Goal: Obtain resource: Download file/media

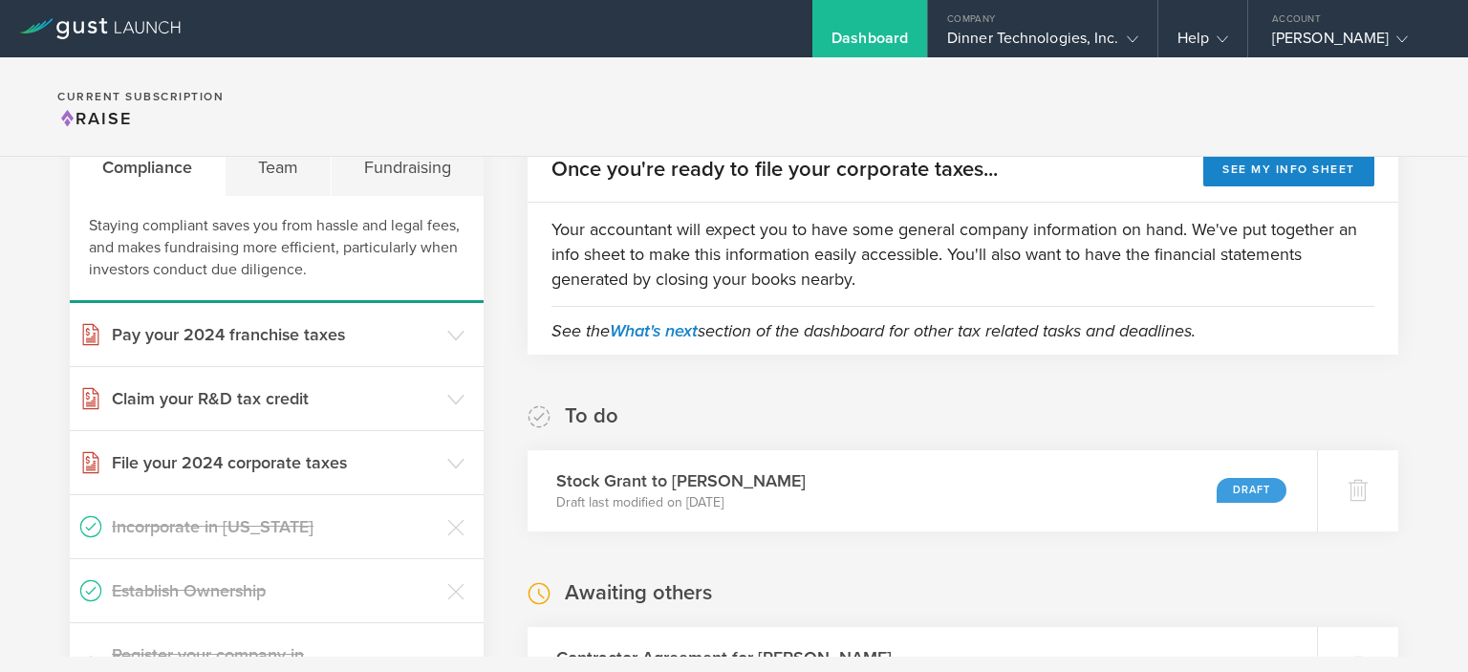
scroll to position [314, 0]
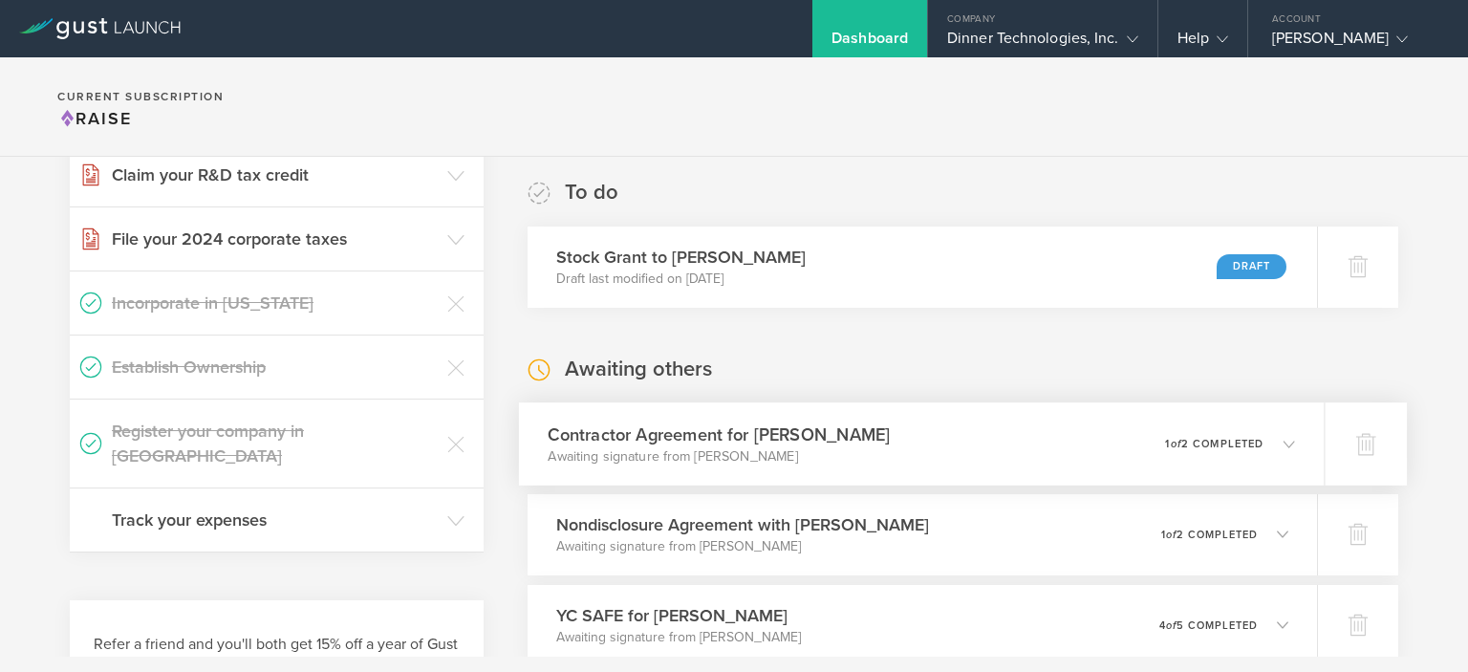
click at [759, 434] on h3 "Contractor Agreement for [PERSON_NAME]" at bounding box center [719, 435] width 342 height 26
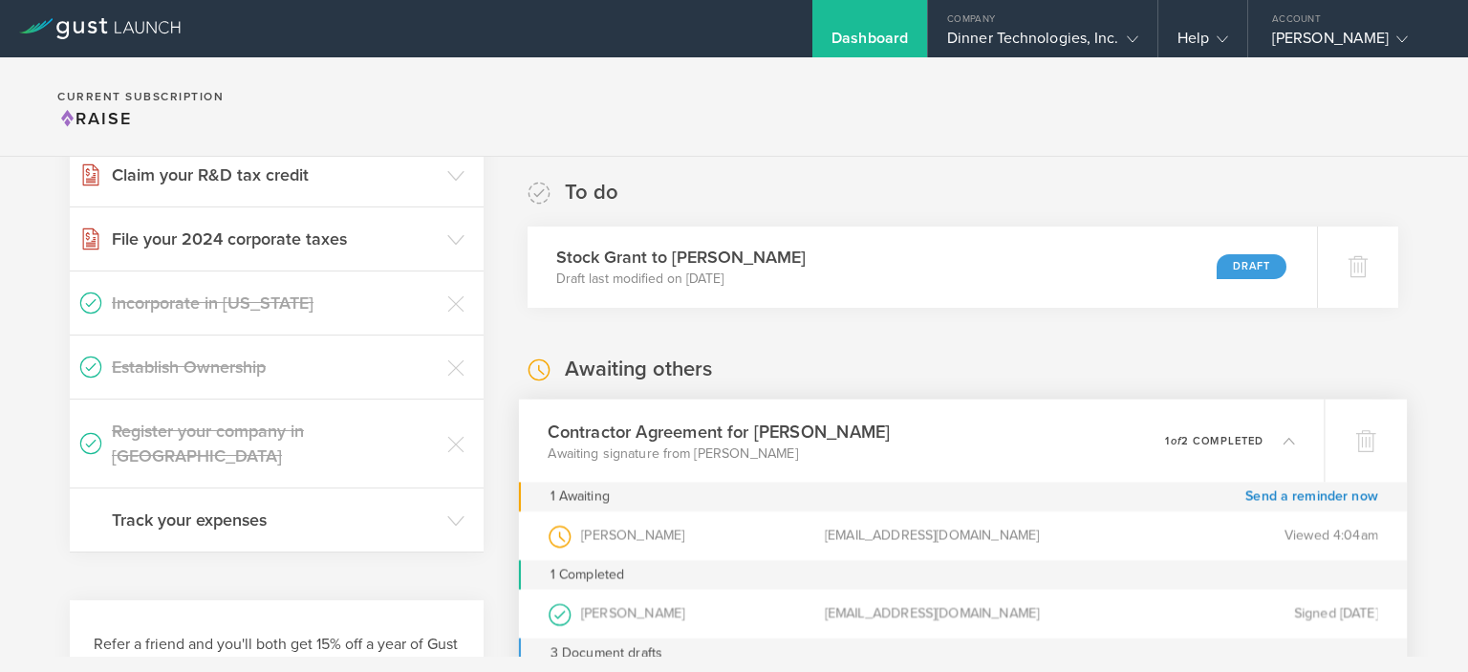
scroll to position [791, 0]
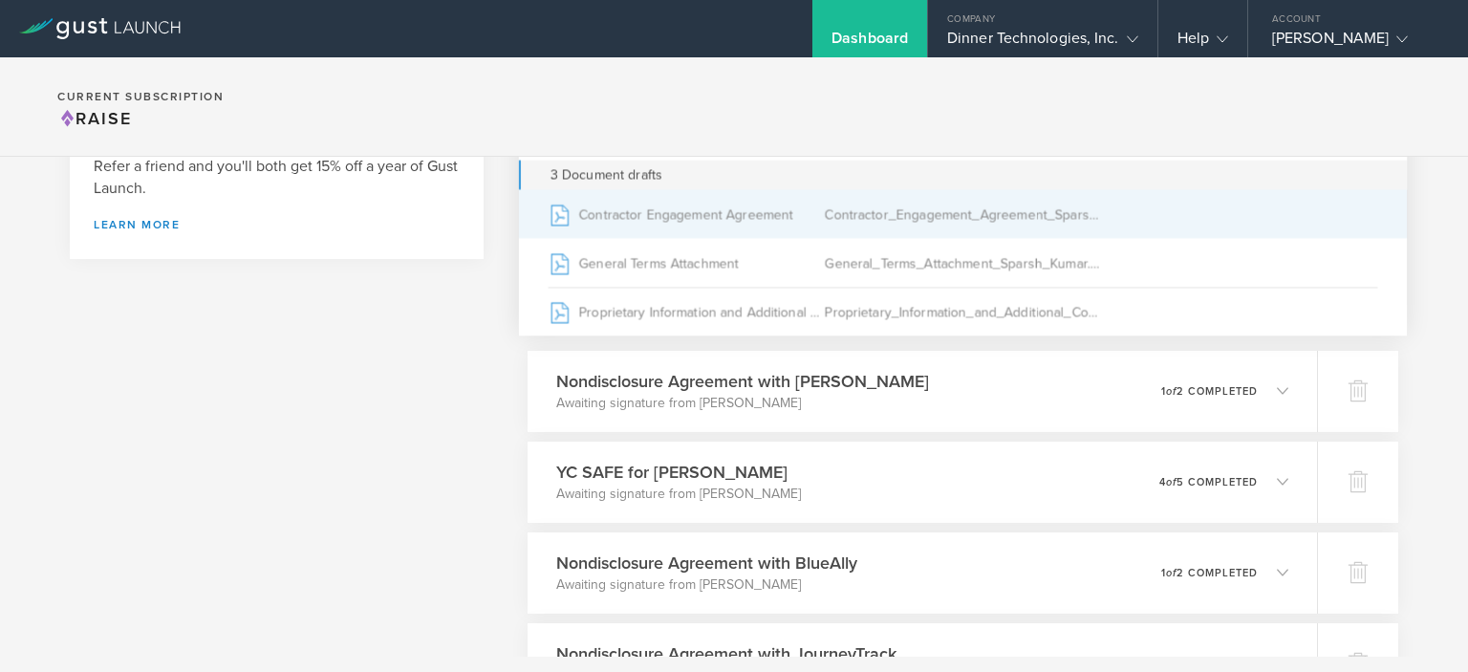
click at [734, 210] on div "Contractor Engagement Agreement" at bounding box center [686, 214] width 276 height 48
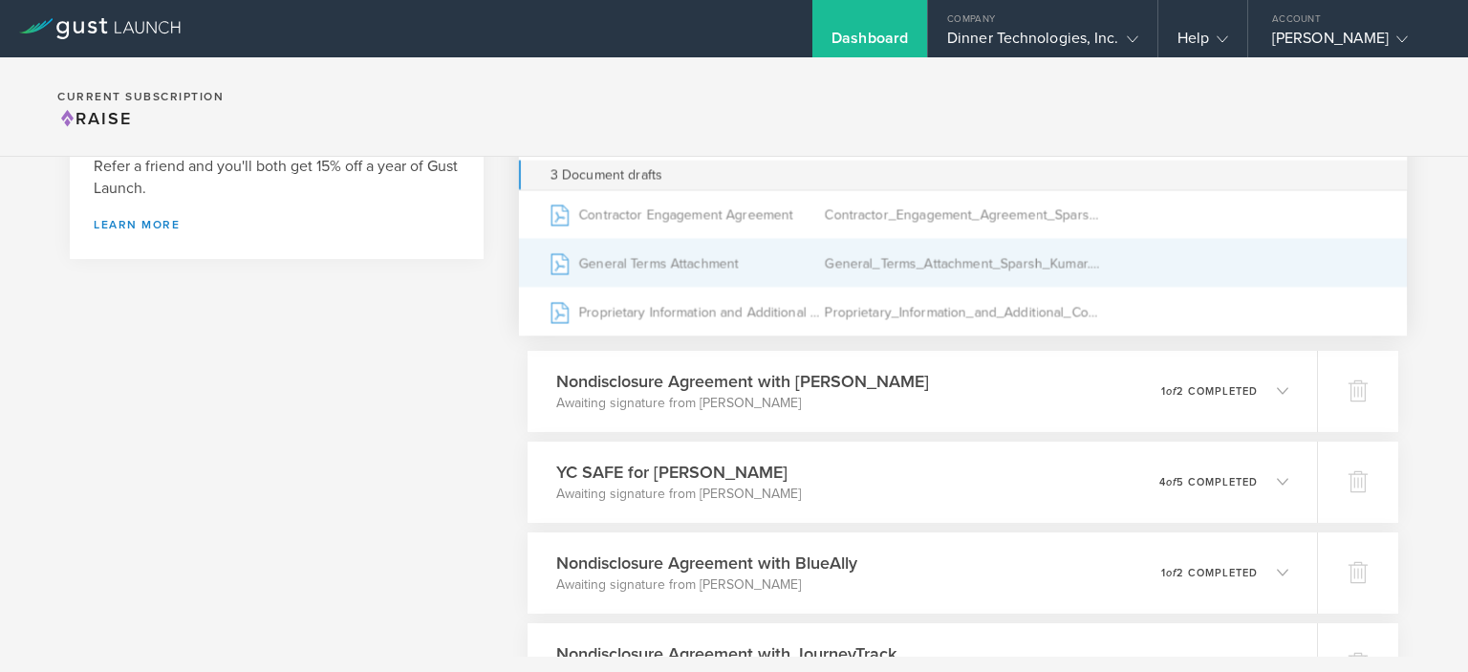
click at [696, 263] on div "General Terms Attachment" at bounding box center [686, 263] width 276 height 48
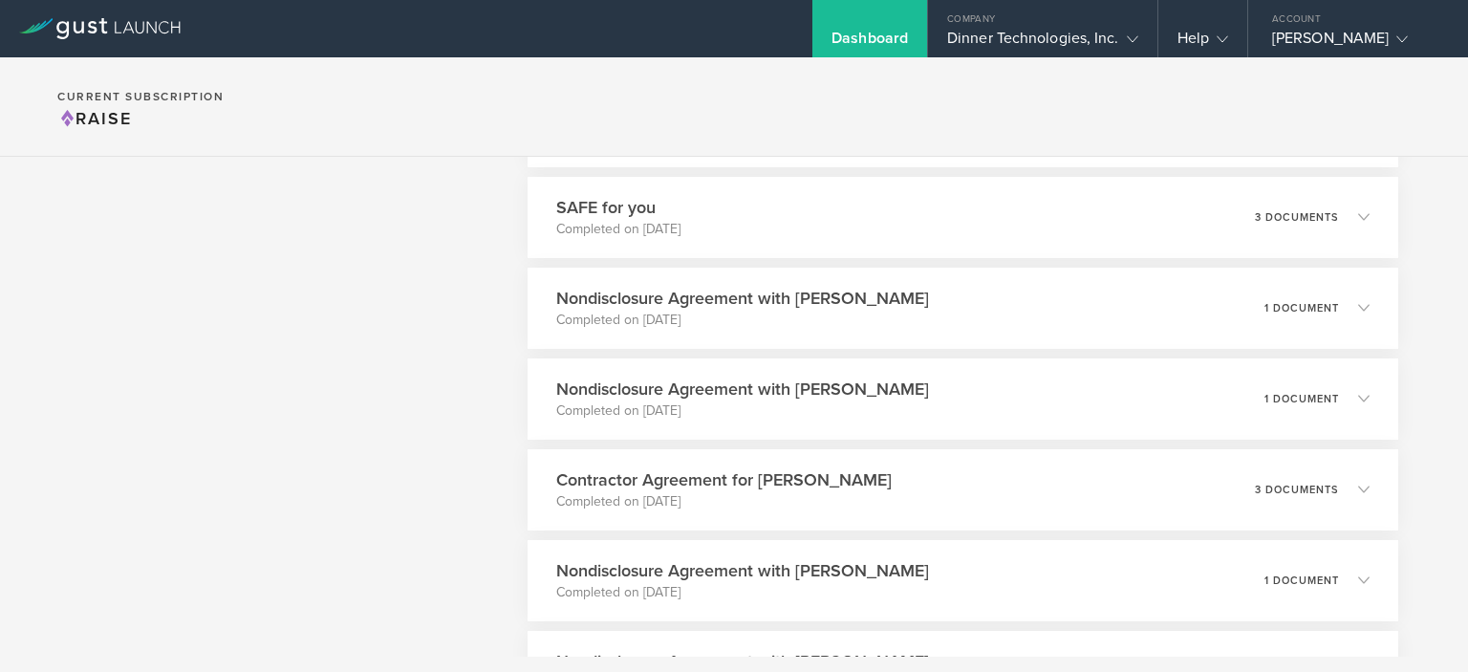
scroll to position [13445, 0]
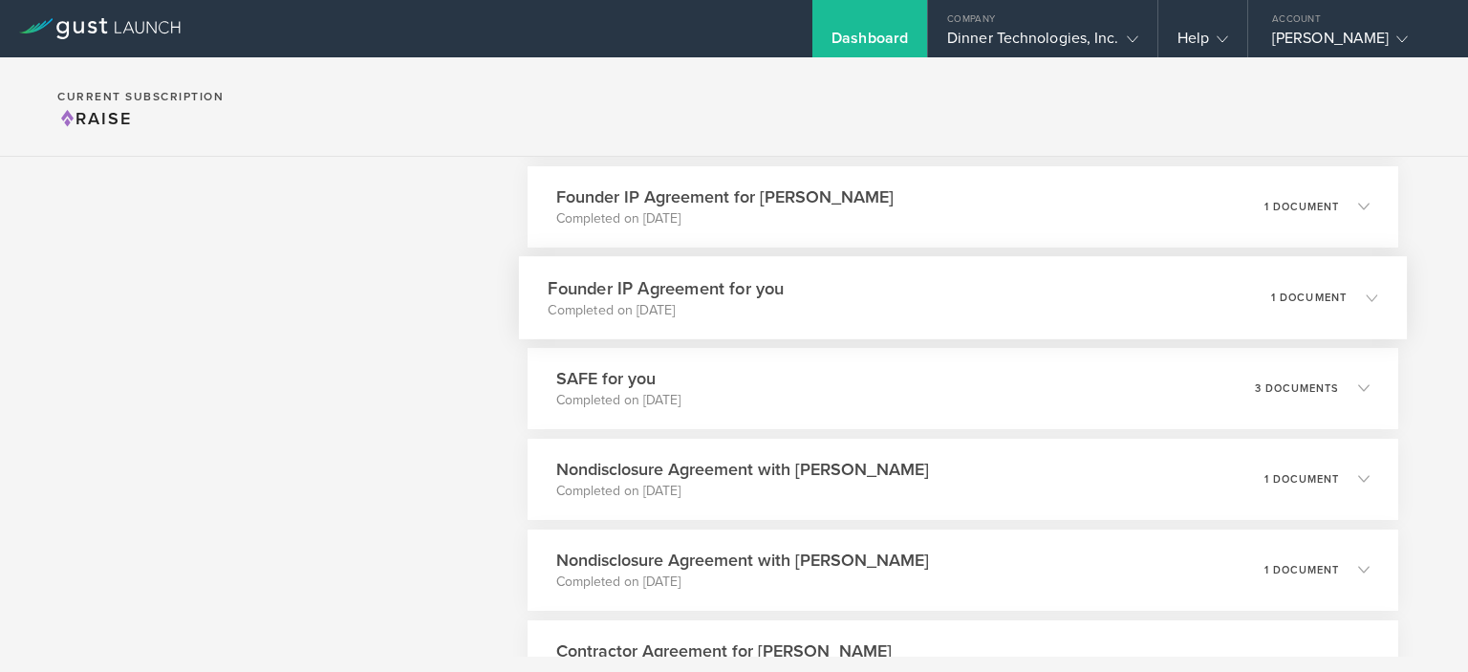
click at [1366, 300] on icon at bounding box center [1371, 297] width 11 height 11
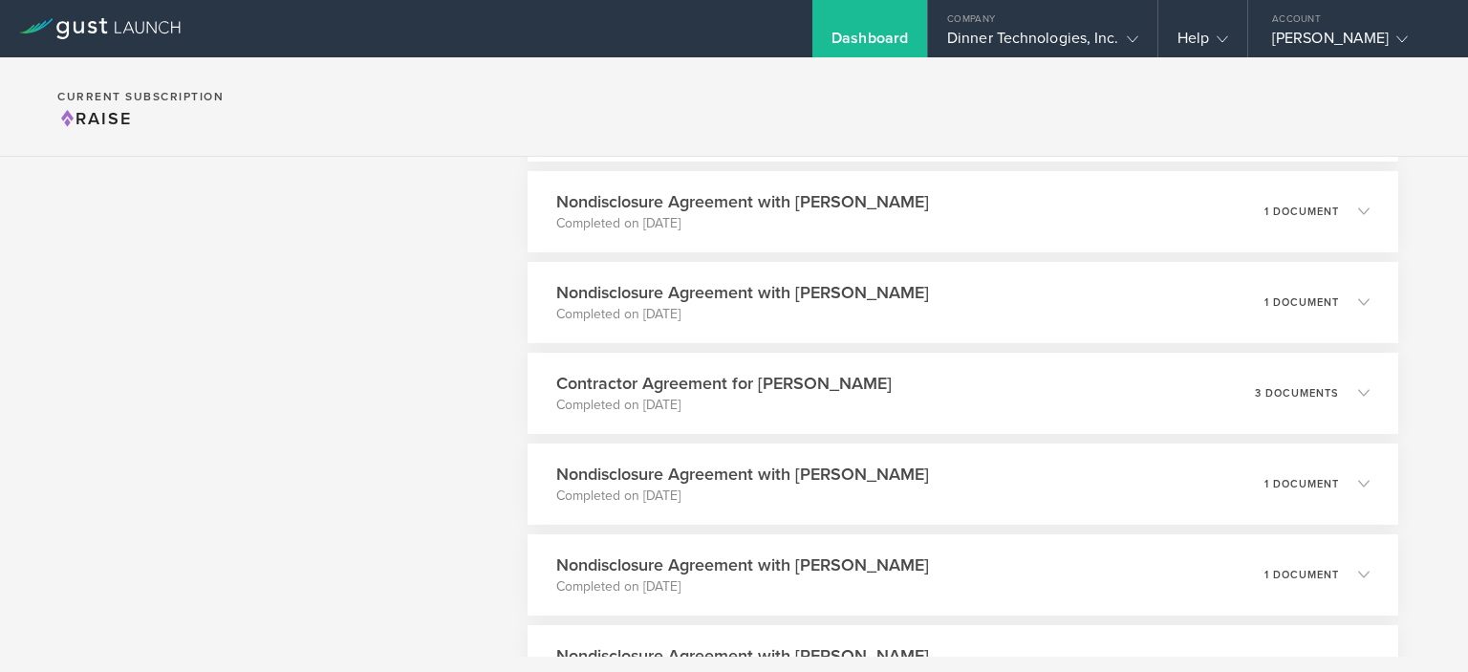
click at [1358, 300] on icon at bounding box center [1363, 301] width 11 height 11
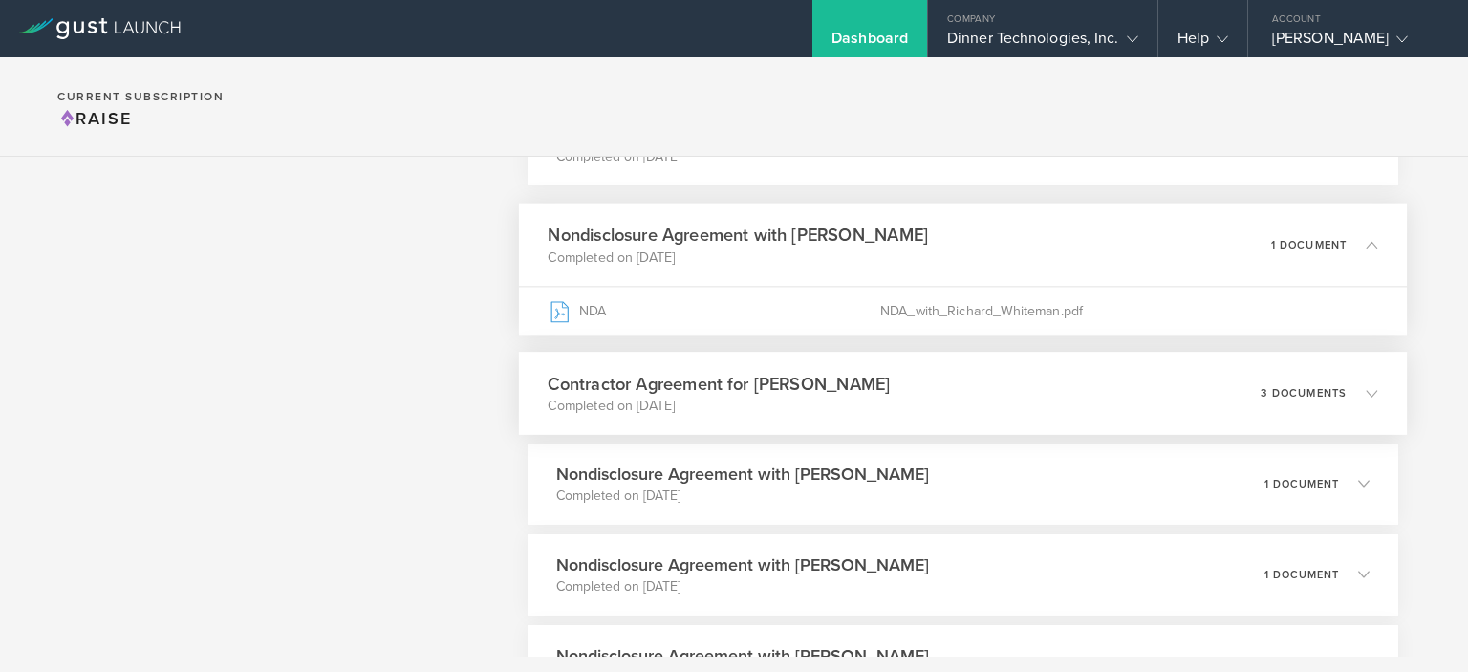
scroll to position [12967, 0]
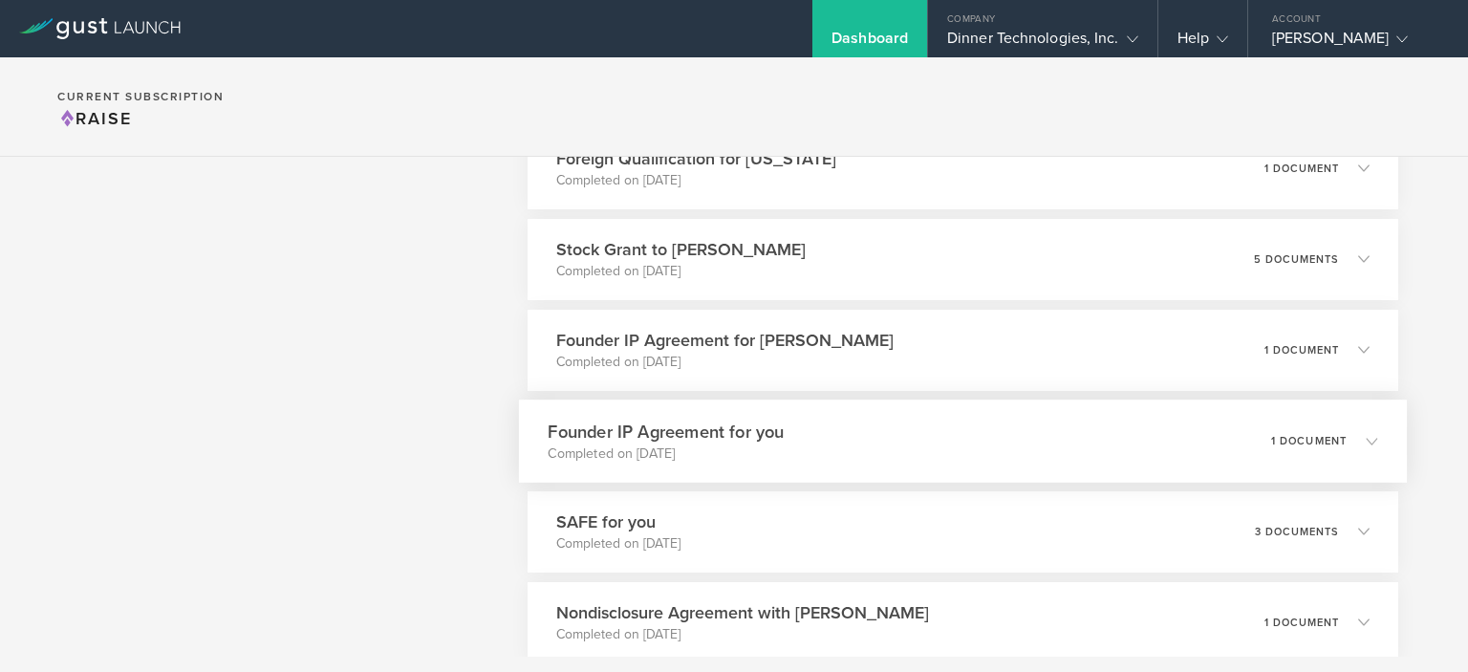
click at [1300, 437] on p "1 document" at bounding box center [1308, 440] width 76 height 11
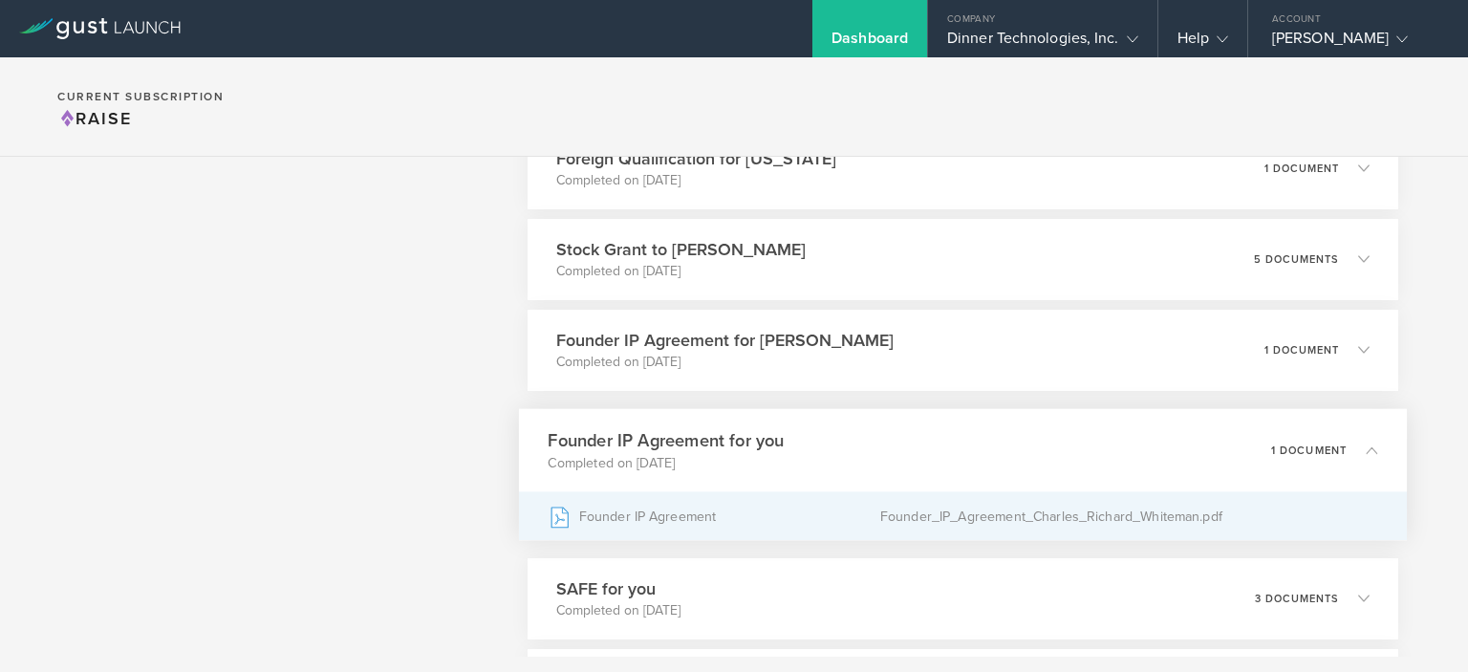
click at [641, 515] on div "Founder IP Agreement" at bounding box center [714, 516] width 332 height 48
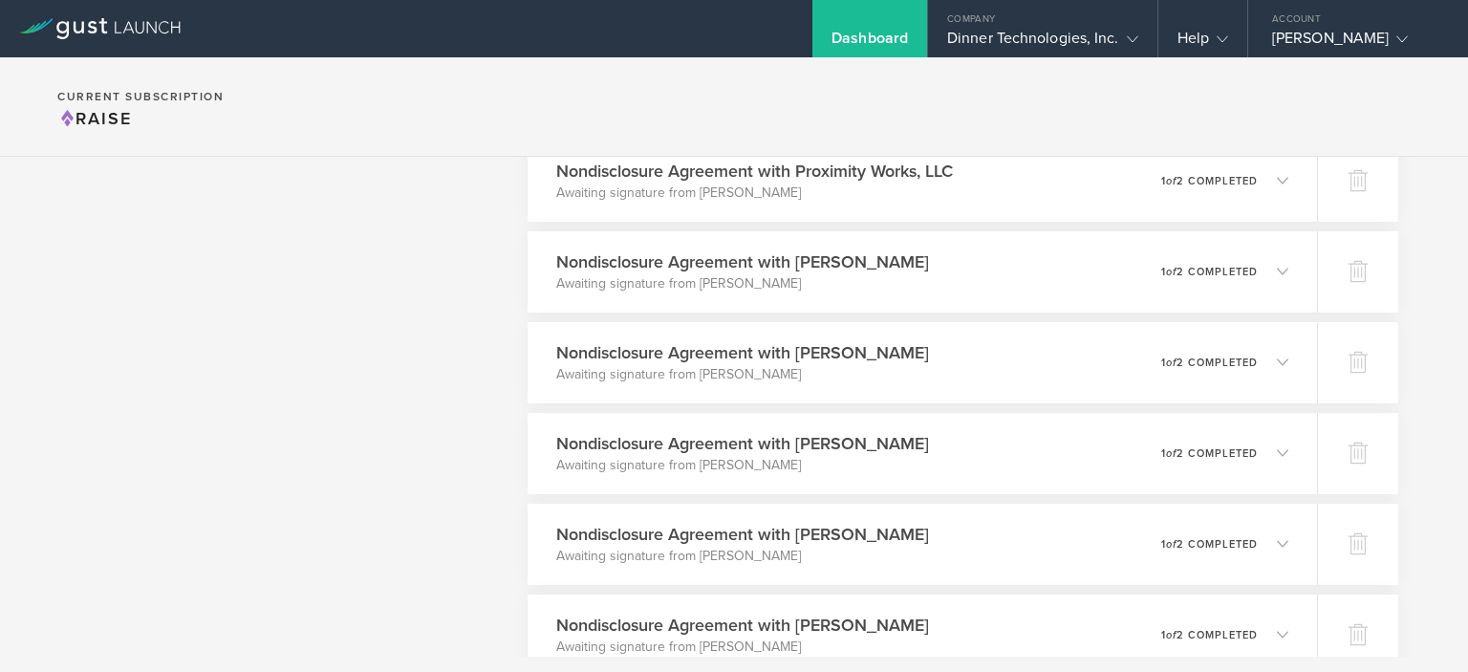
scroll to position [0, 0]
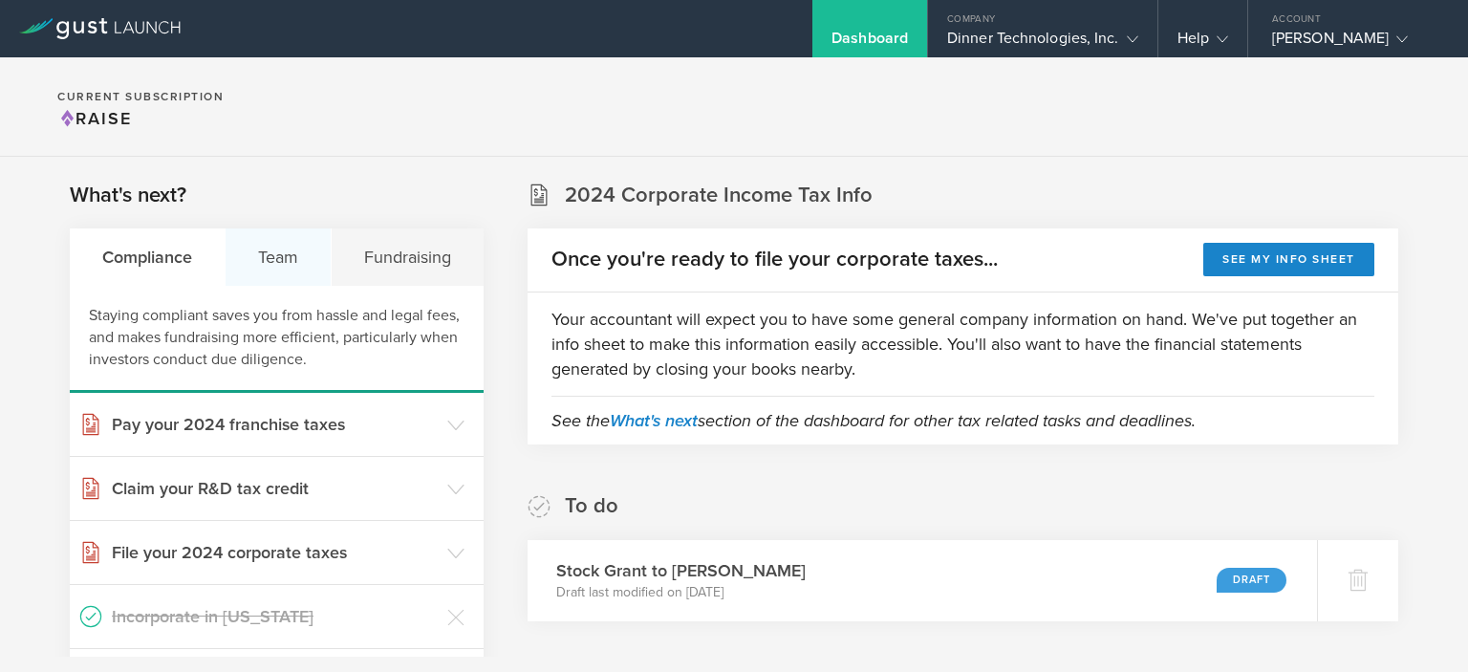
click at [271, 257] on div "Team" at bounding box center [279, 256] width 106 height 57
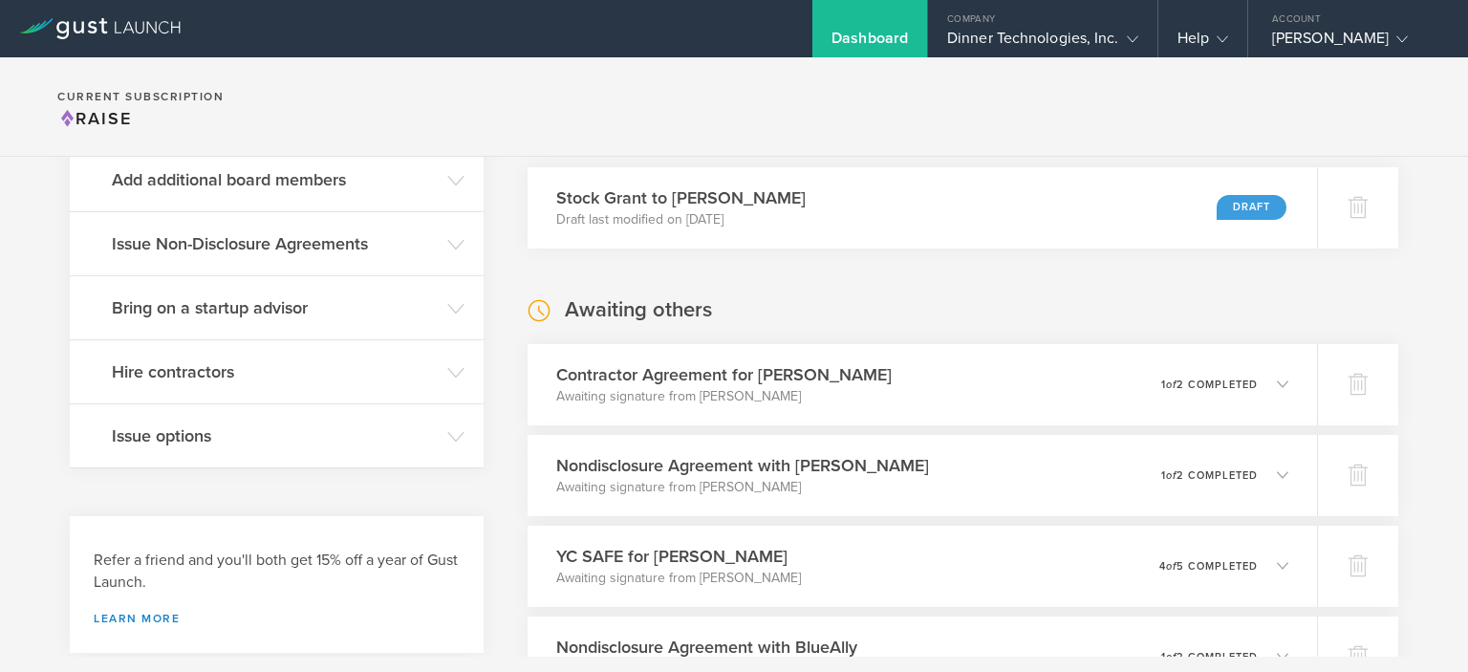
scroll to position [262, 0]
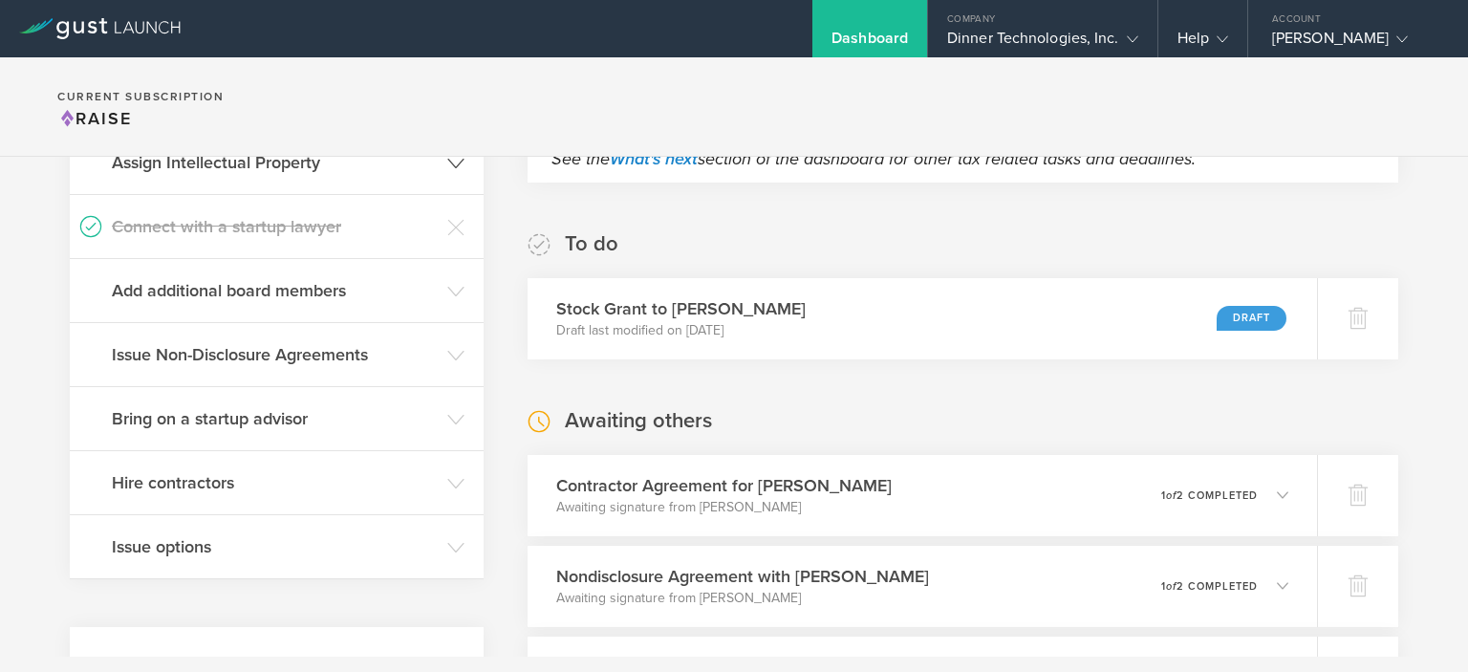
click at [447, 164] on icon at bounding box center [455, 163] width 17 height 17
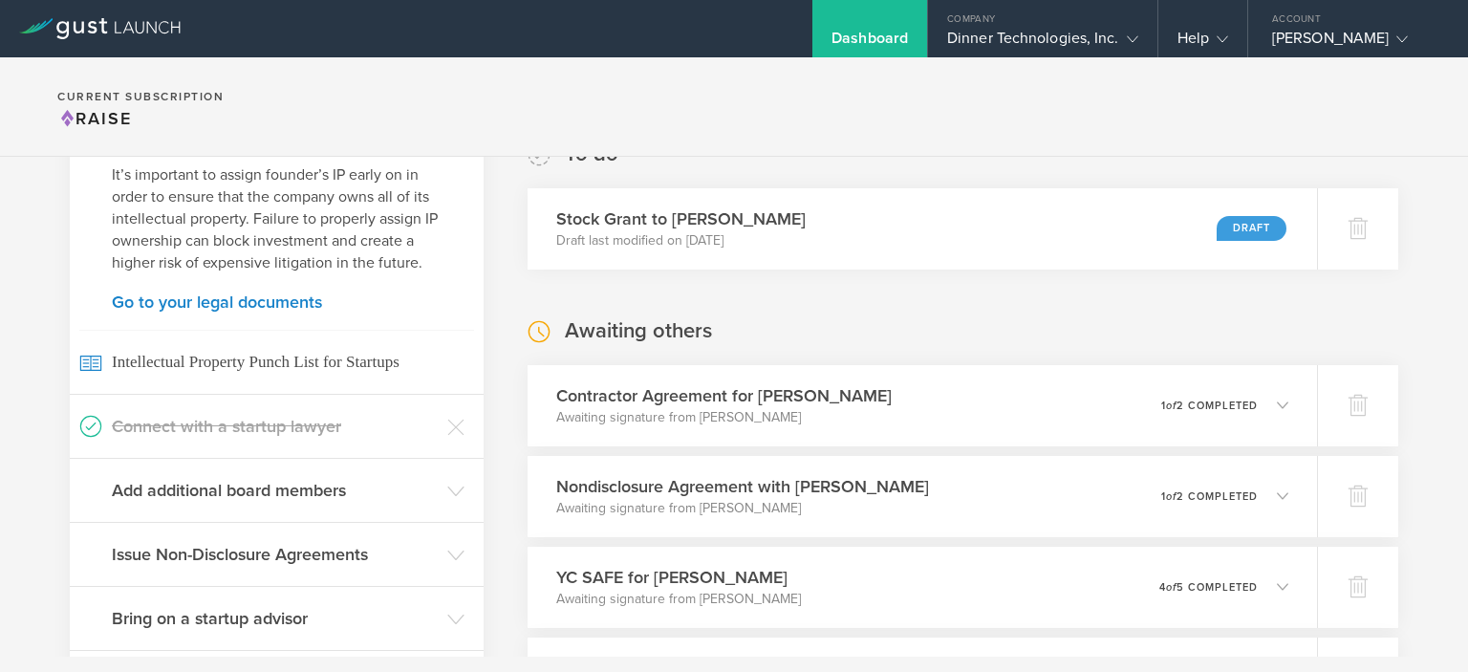
scroll to position [379, 0]
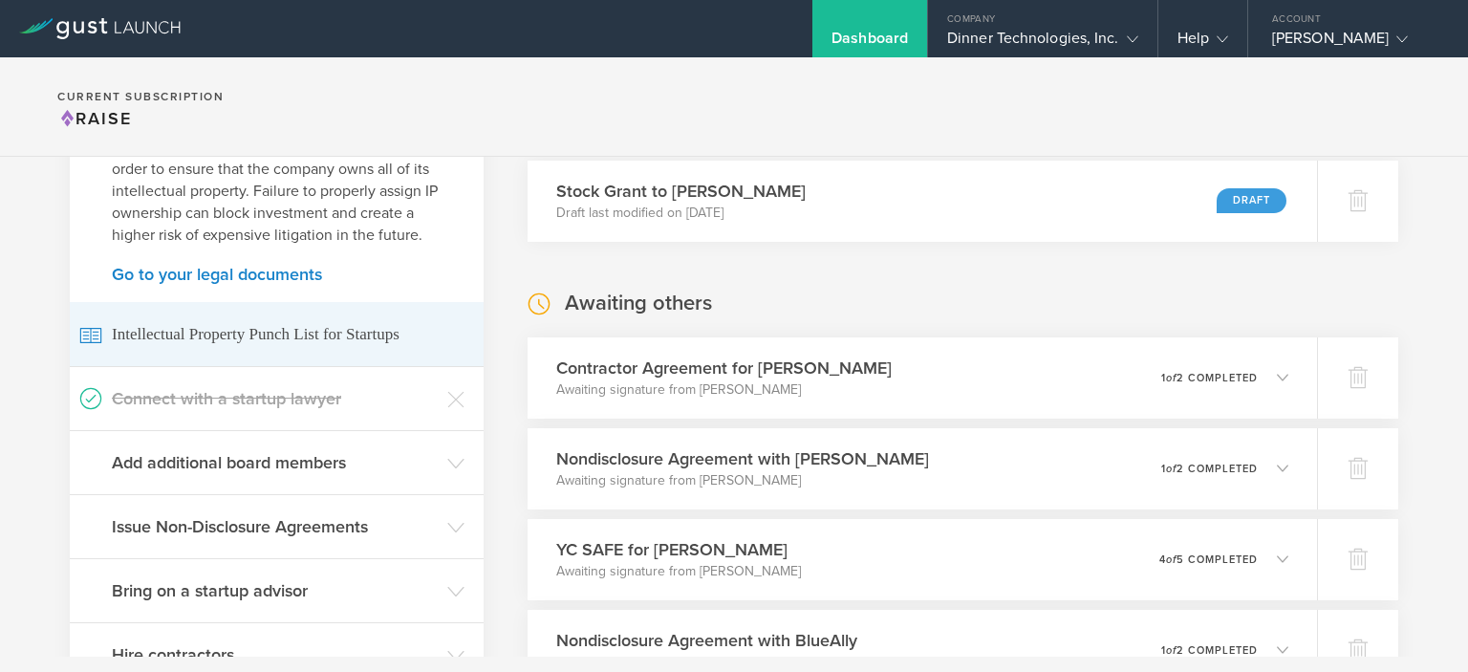
click at [260, 340] on span "Intellectual Property Punch List for Startups" at bounding box center [276, 334] width 395 height 64
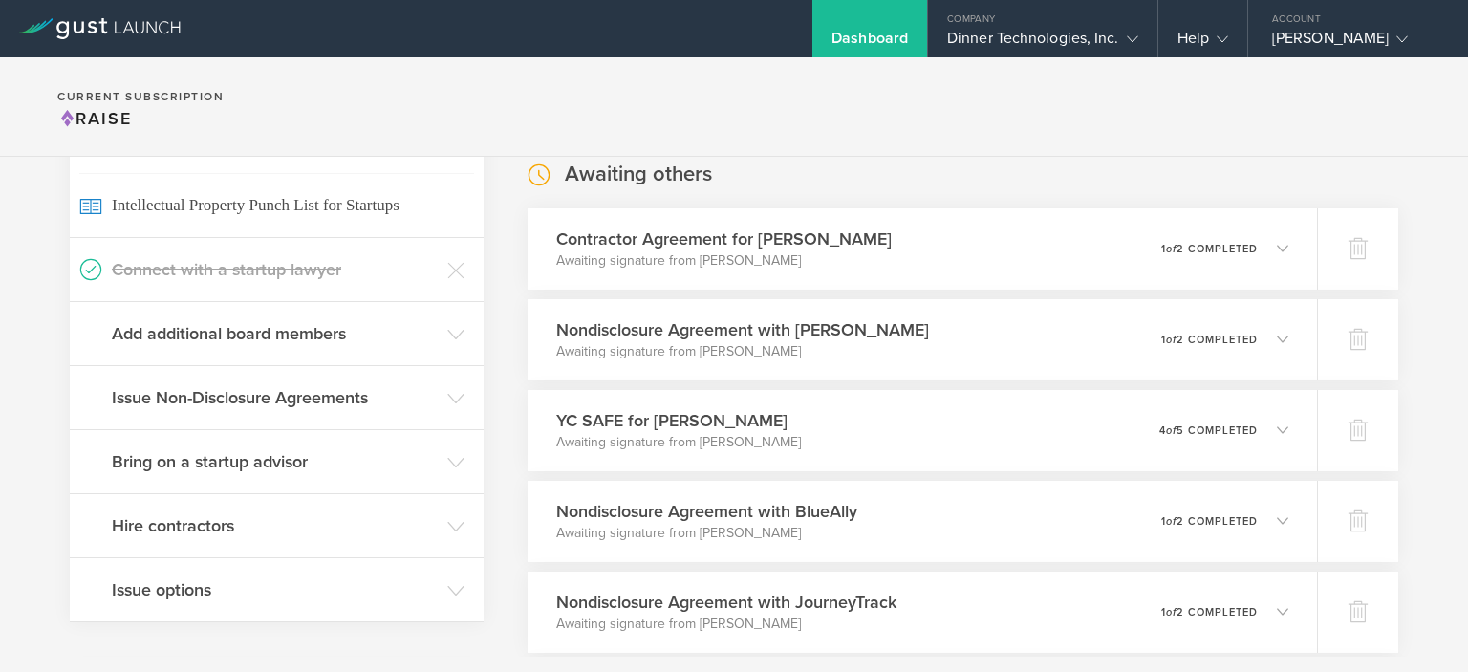
scroll to position [592, 0]
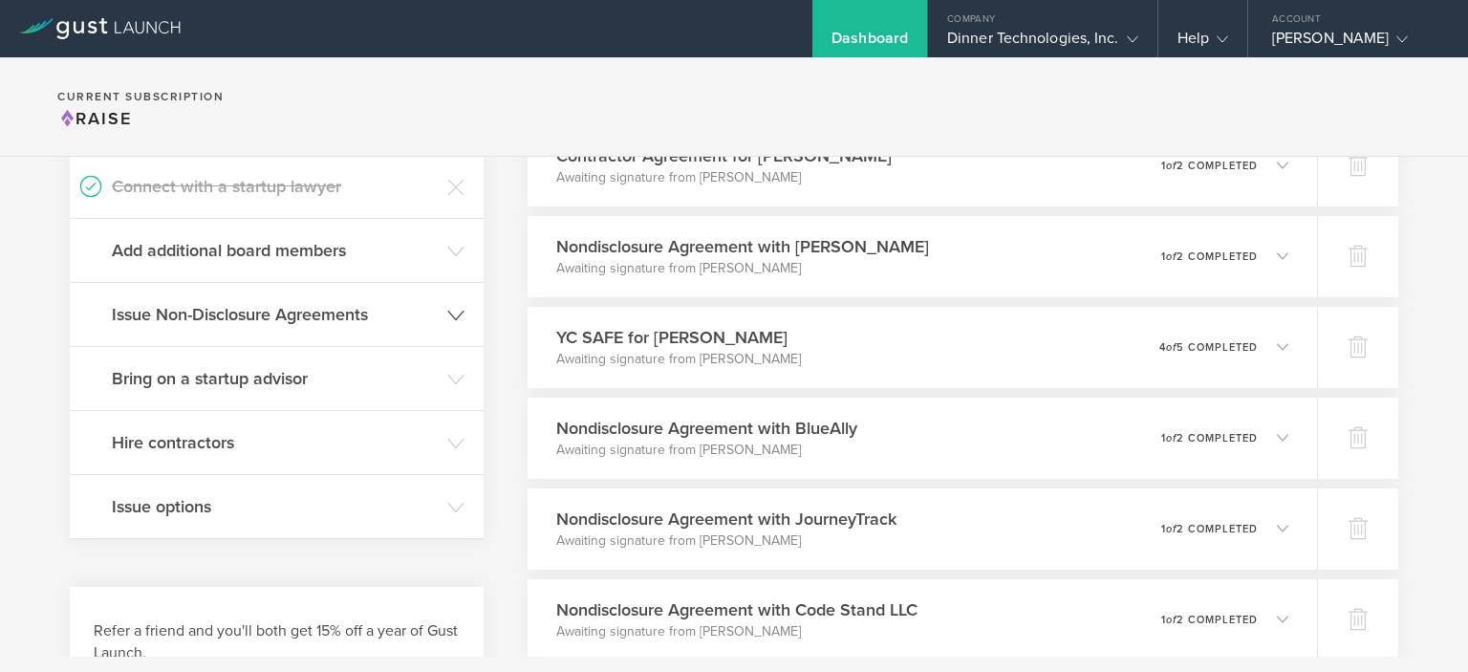
click at [457, 312] on icon at bounding box center [455, 315] width 17 height 17
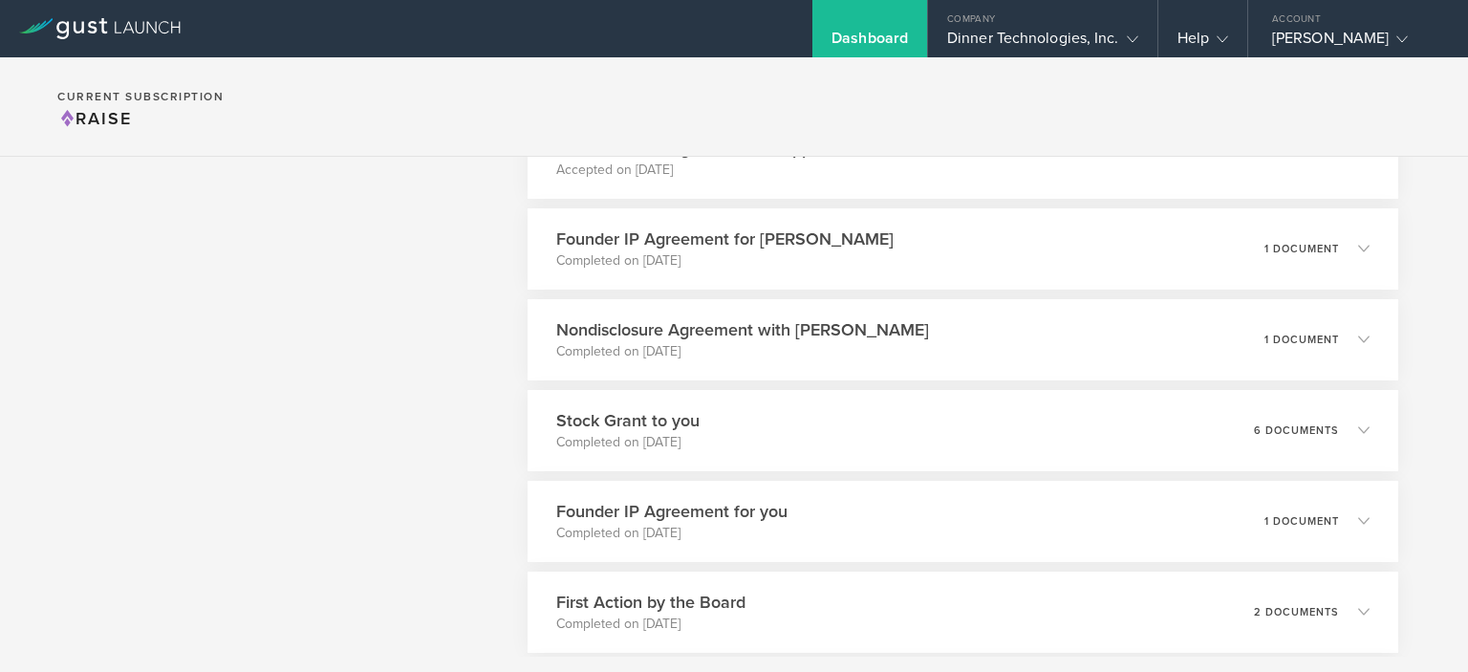
scroll to position [15576, 0]
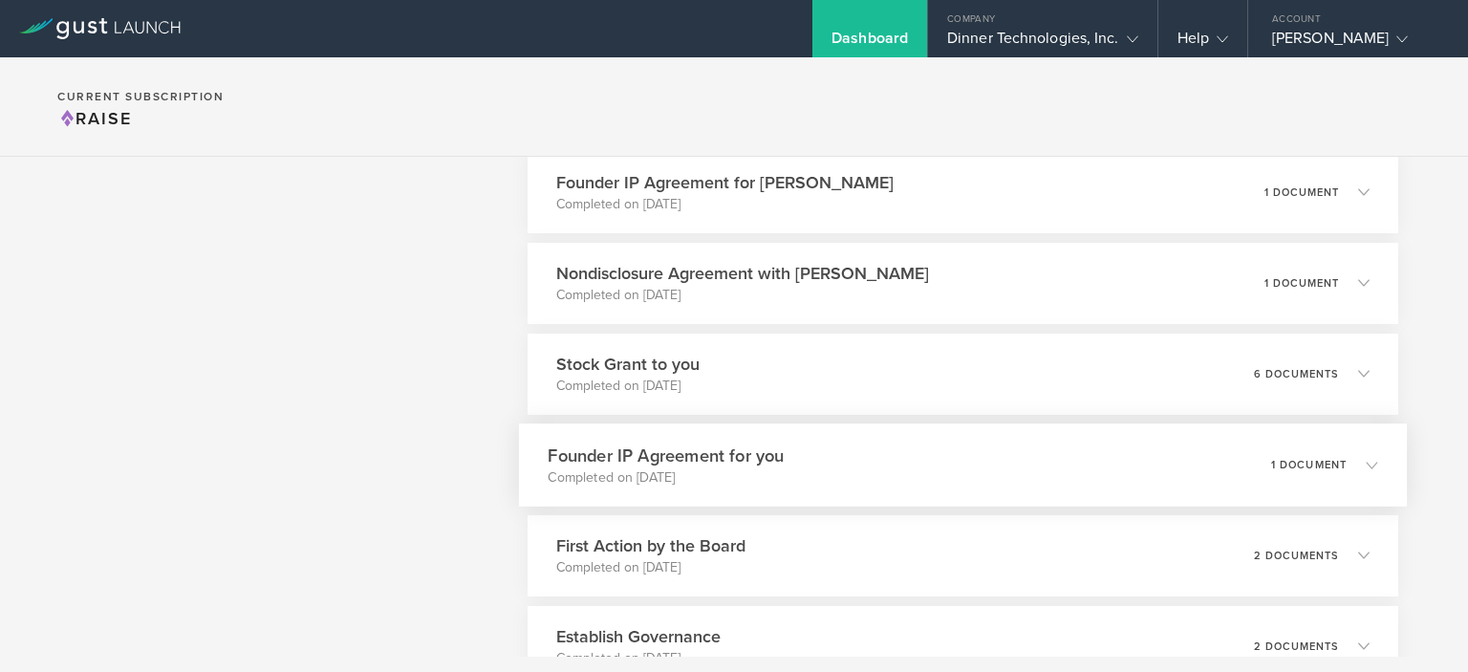
click at [1366, 467] on icon at bounding box center [1371, 464] width 11 height 11
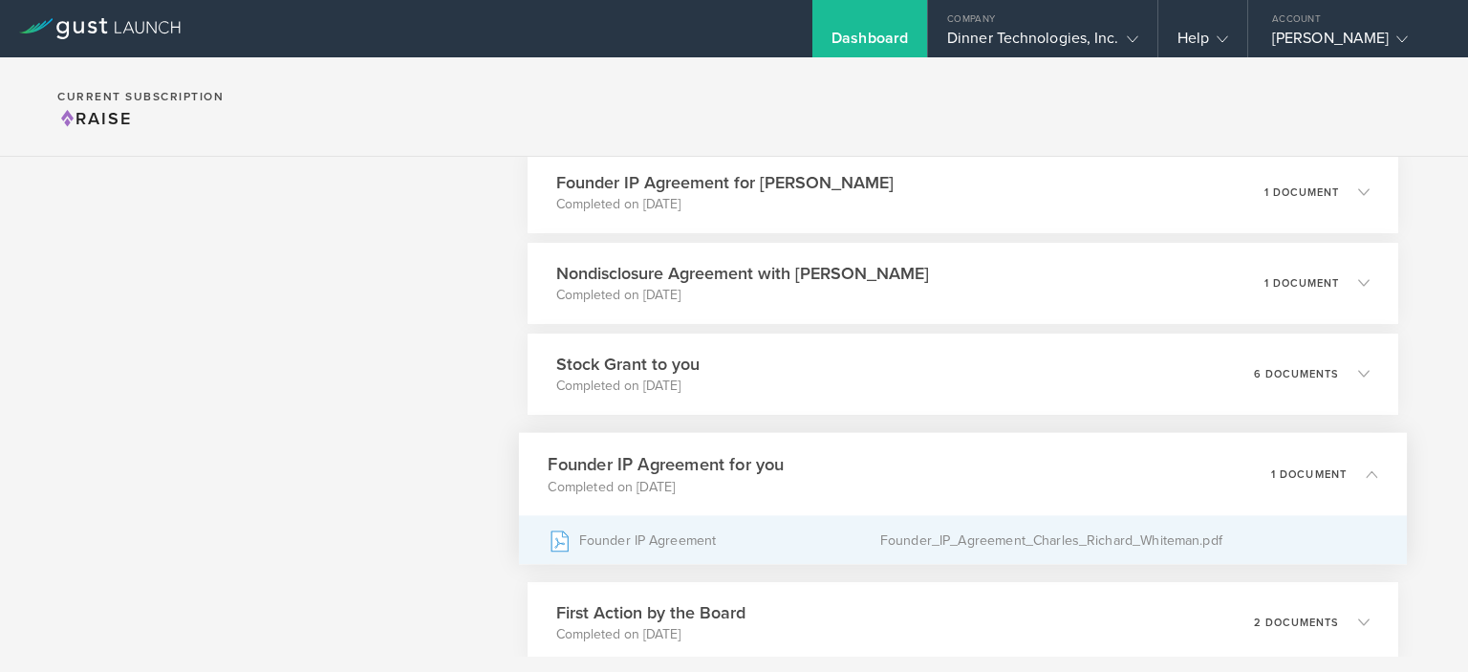
click at [919, 541] on div "Founder_IP_Agreement_Charles_Richard_Whiteman.pdf" at bounding box center [1128, 540] width 498 height 48
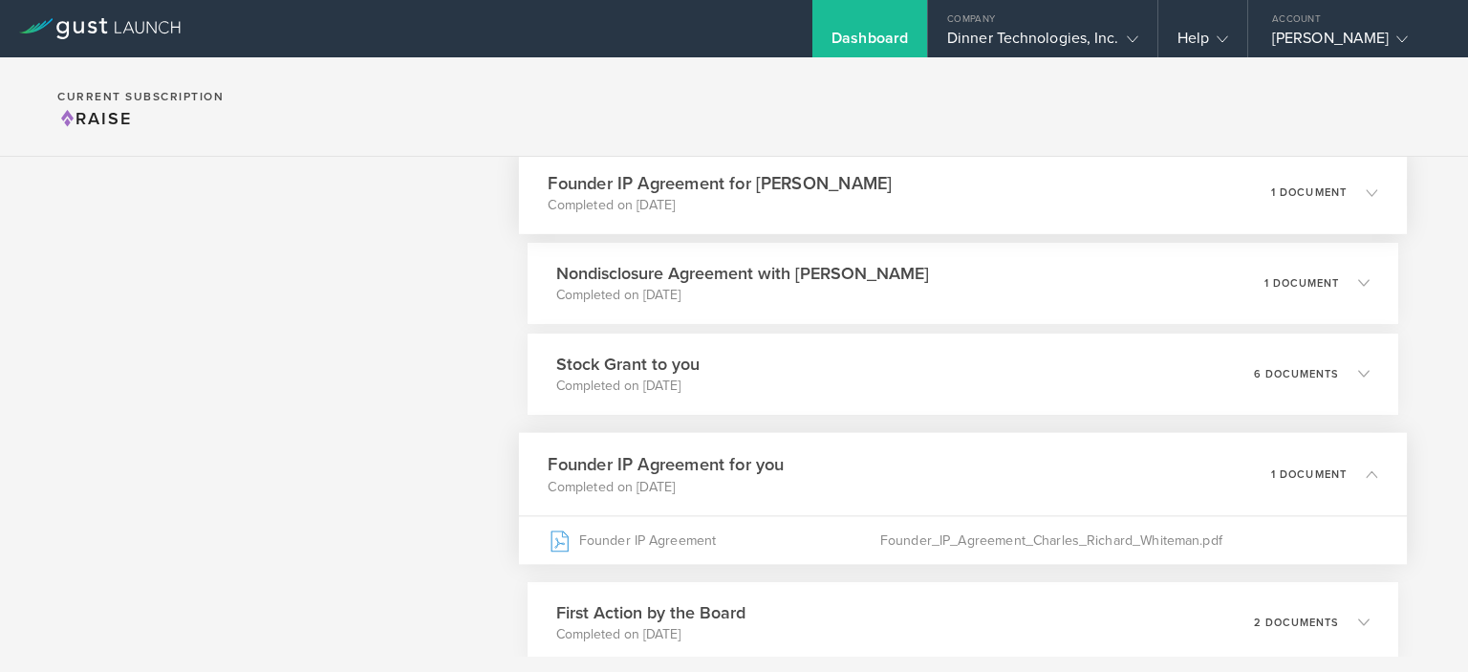
click at [1321, 191] on p "1 document" at bounding box center [1308, 191] width 76 height 11
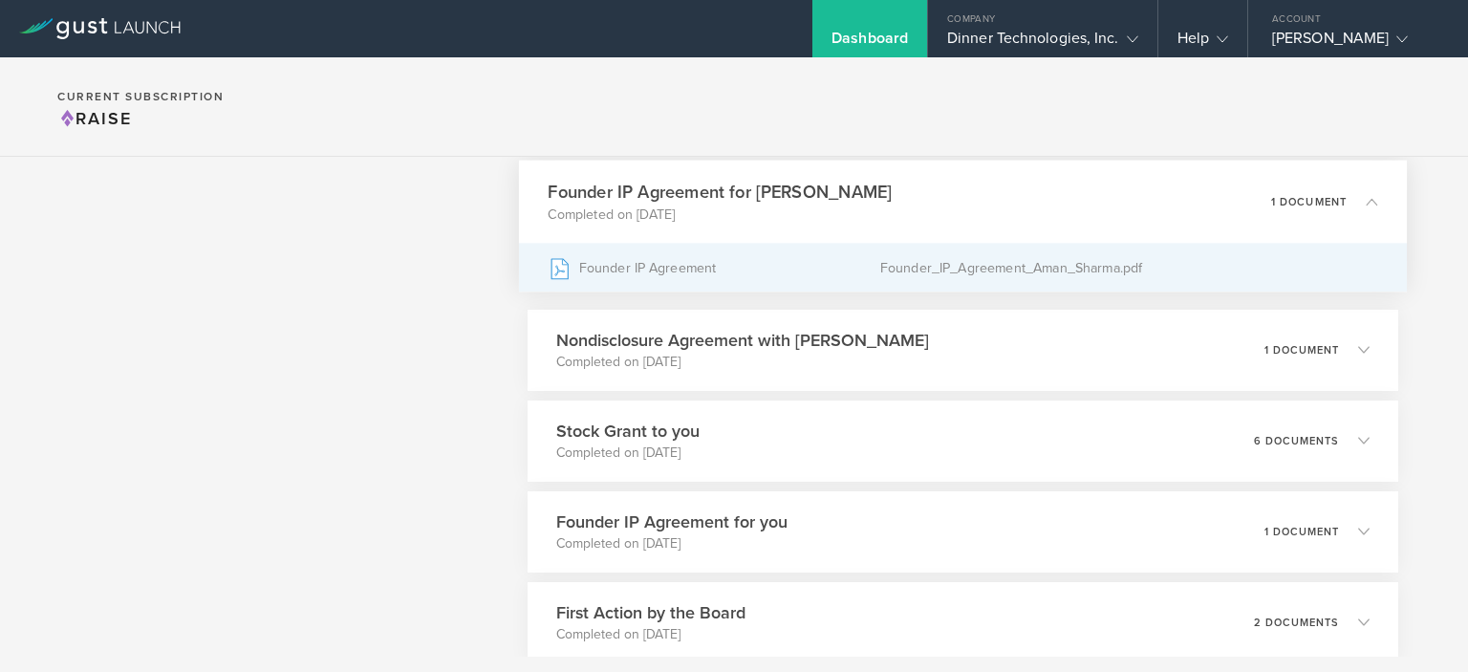
click at [670, 263] on div "Founder IP Agreement" at bounding box center [714, 268] width 332 height 48
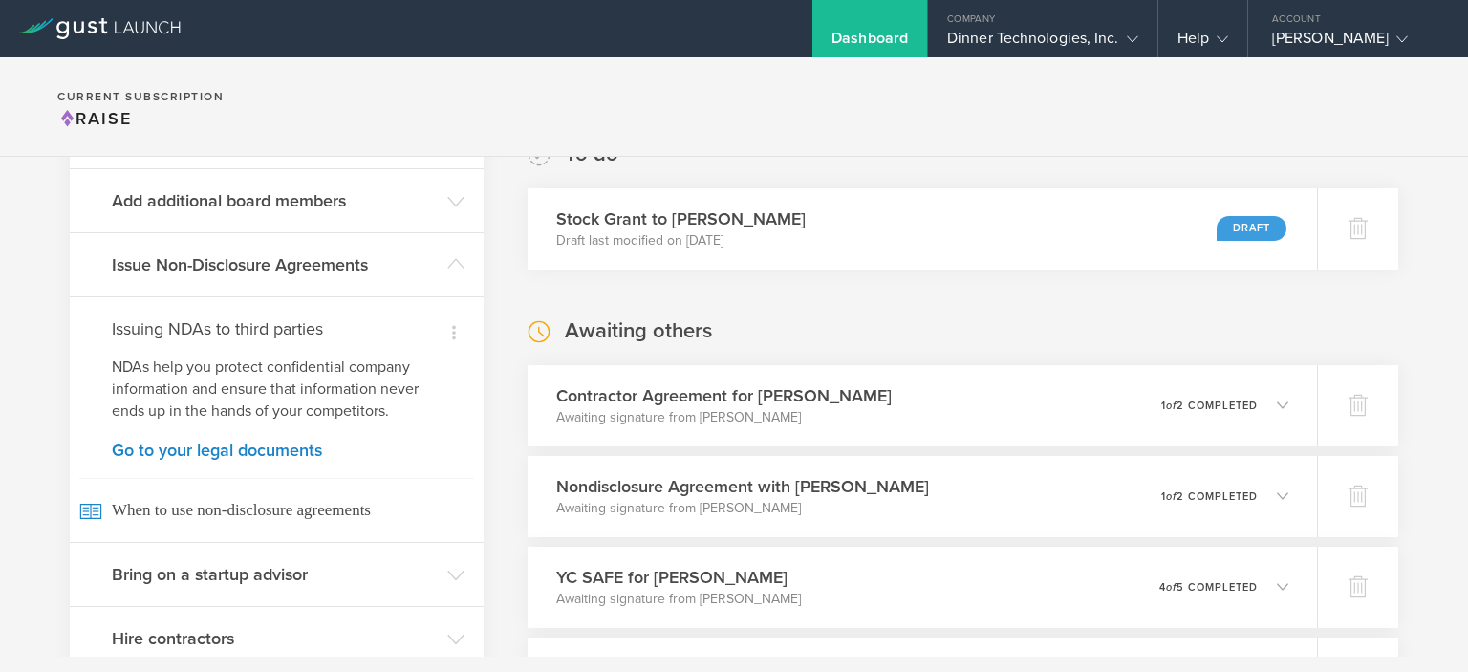
scroll to position [379, 0]
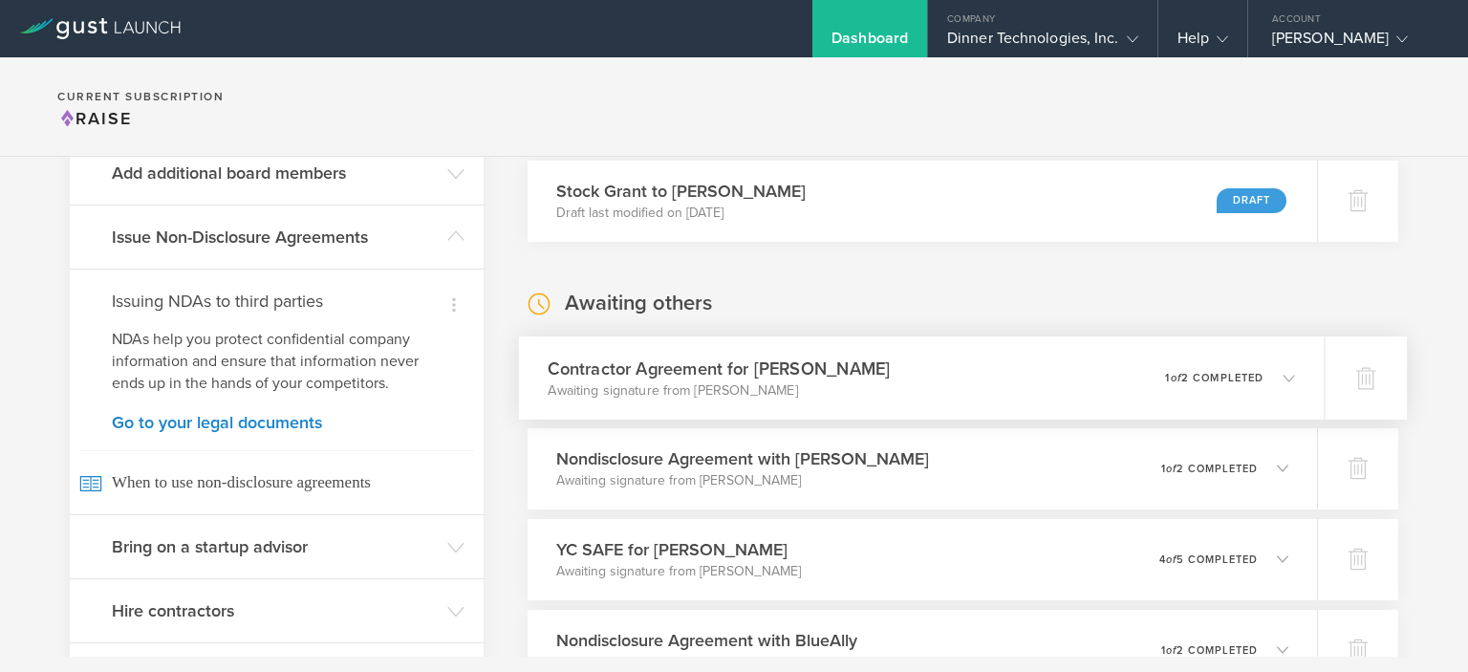
click at [1284, 373] on icon at bounding box center [1289, 377] width 11 height 11
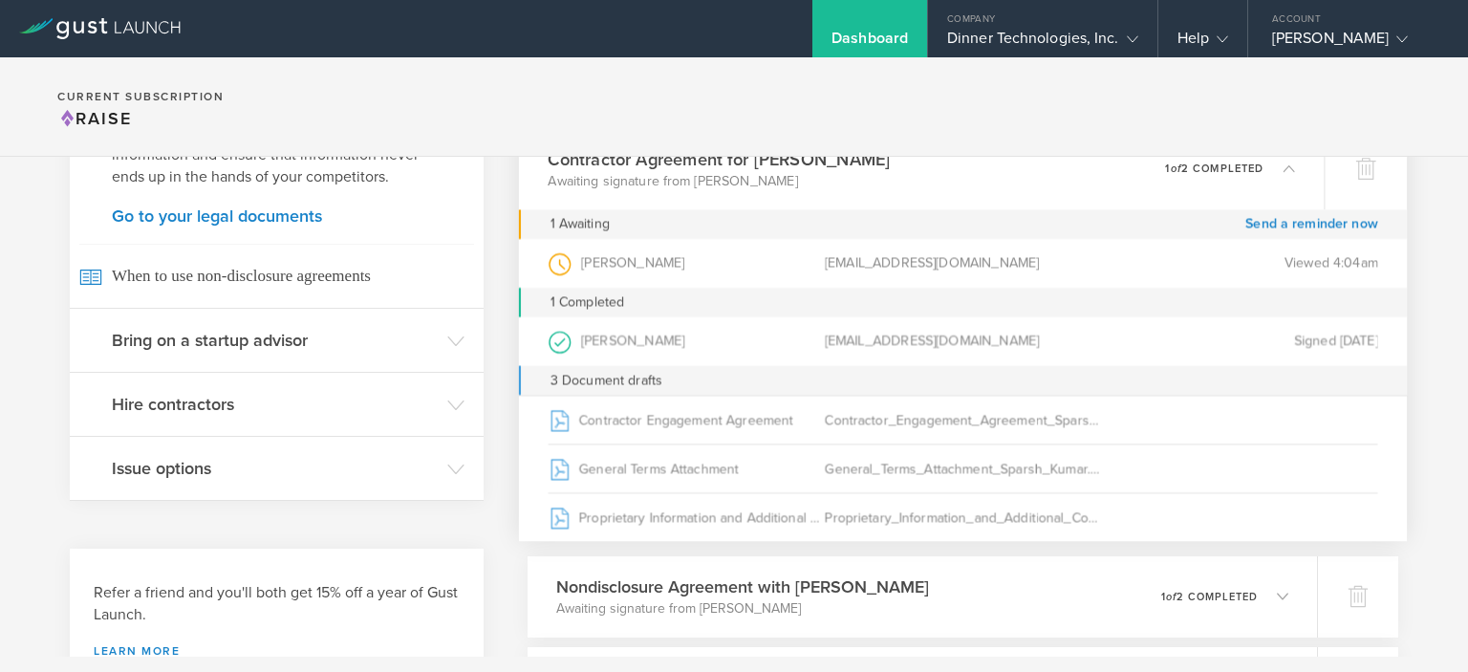
scroll to position [615, 0]
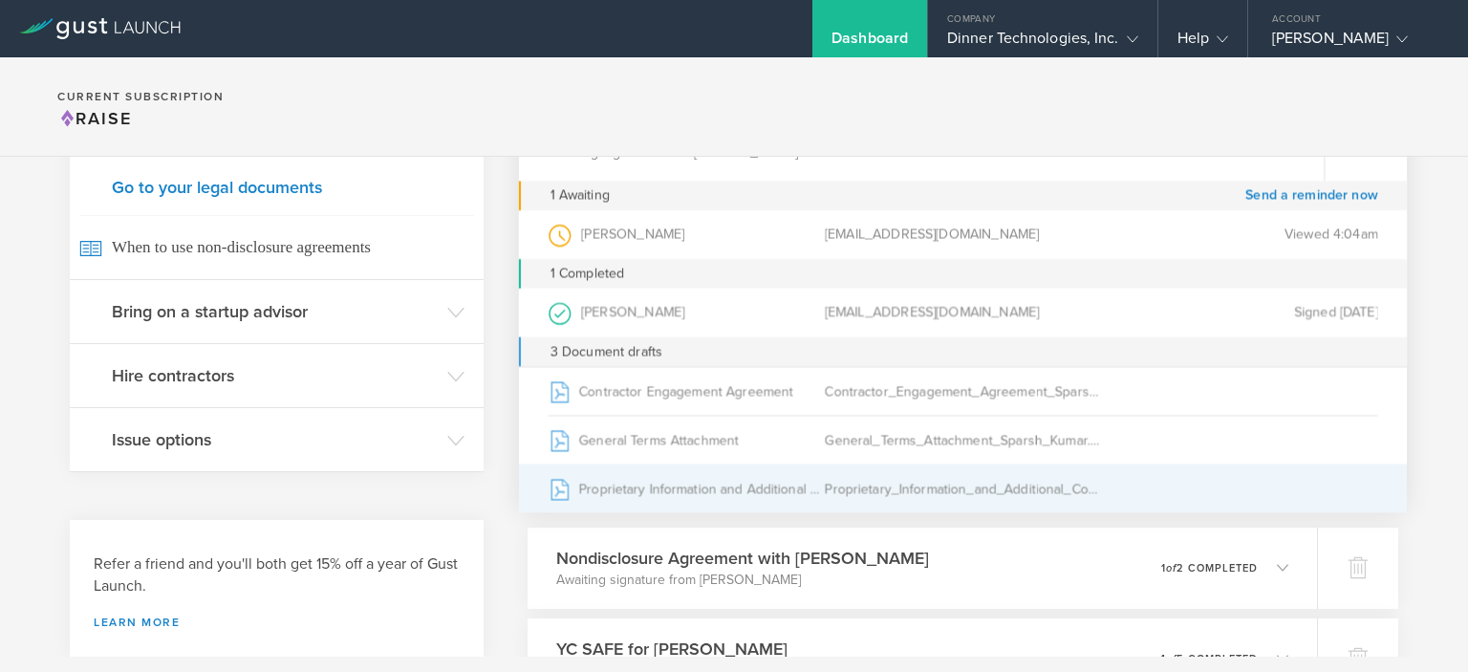
click at [784, 489] on div "Proprietary Information and Additional Covenants Agreement" at bounding box center [686, 489] width 276 height 48
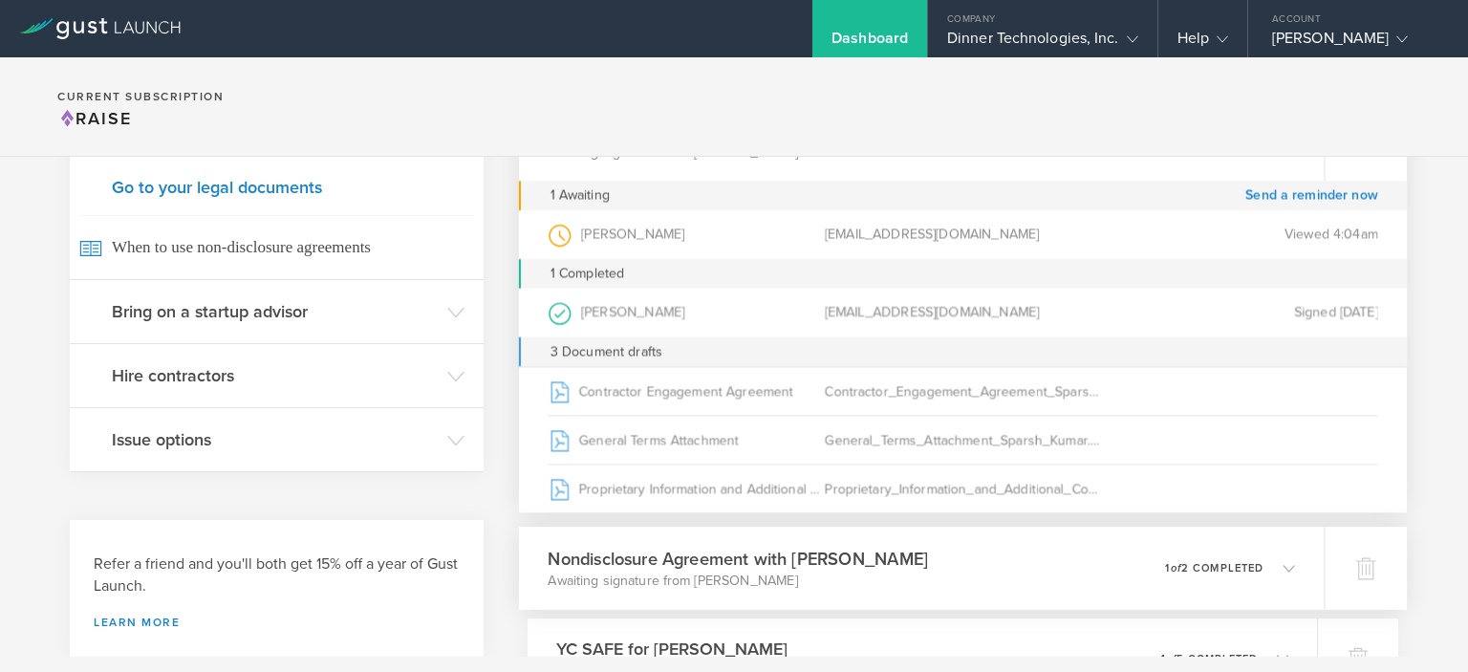
click at [654, 553] on h3 "Nondisclosure Agreement with [PERSON_NAME]" at bounding box center [738, 559] width 380 height 26
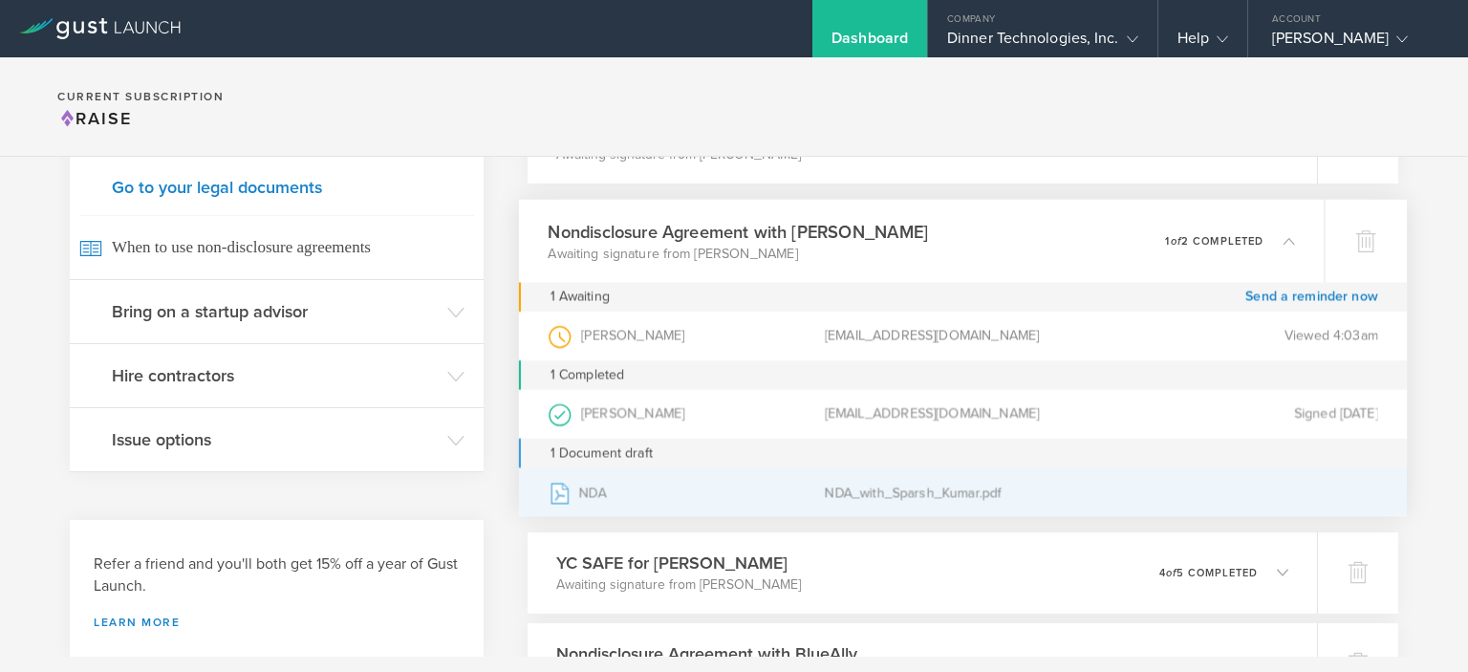
click at [841, 493] on div "NDA_with_Sparsh_Kumar.pdf" at bounding box center [963, 492] width 276 height 48
